Goal: Entertainment & Leisure: Browse casually

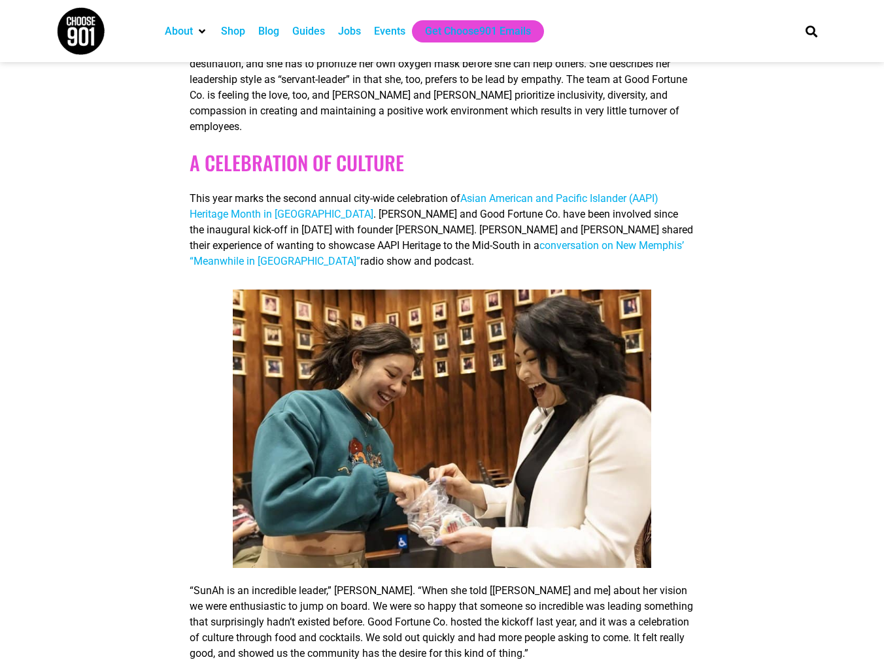
scroll to position [4143, 0]
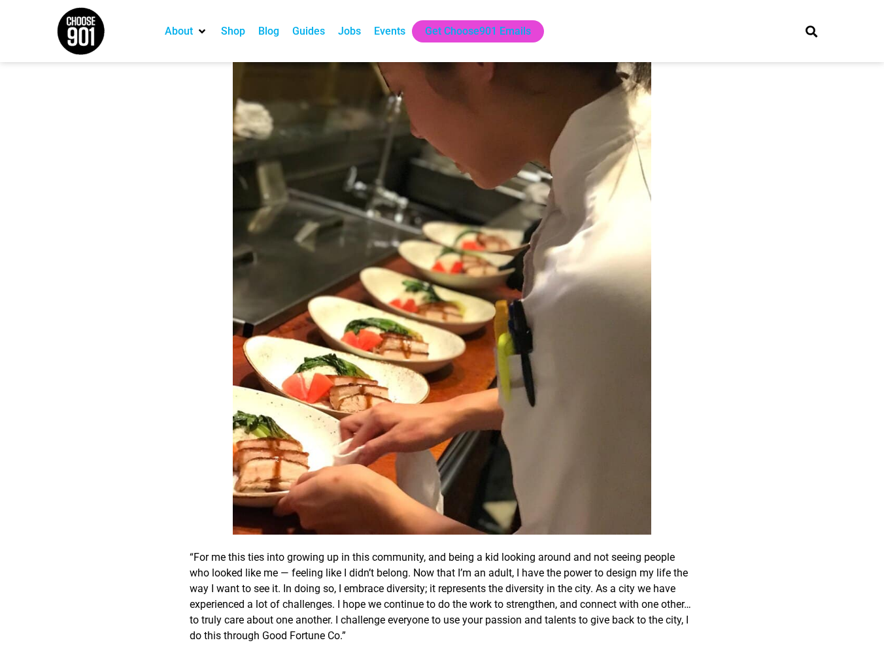
scroll to position [5450, 0]
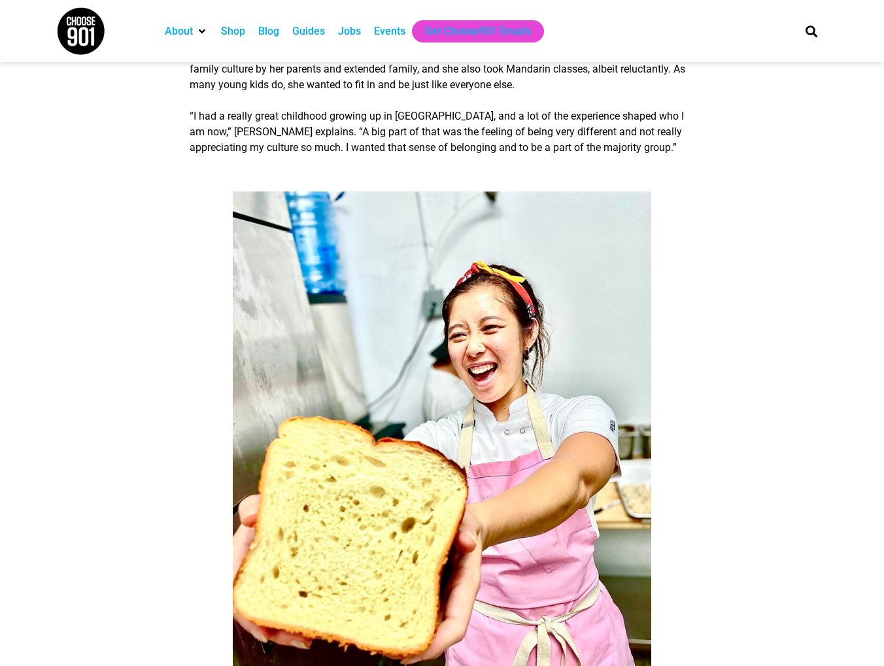
scroll to position [588, 0]
